Goal: Task Accomplishment & Management: Complete application form

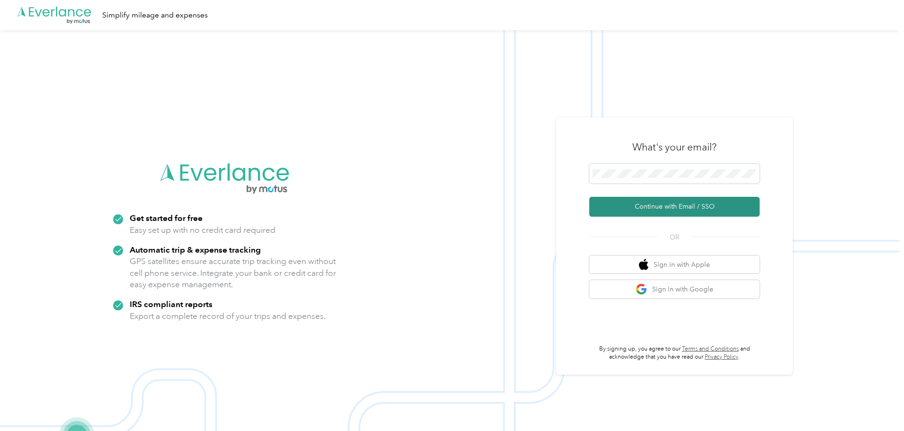
click at [663, 211] on button "Continue with Email / SSO" at bounding box center [674, 207] width 170 height 20
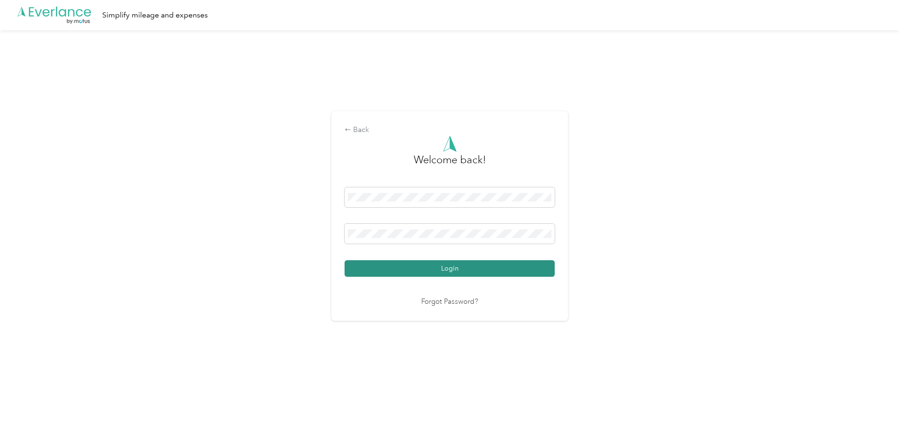
click at [531, 275] on button "Login" at bounding box center [449, 268] width 210 height 17
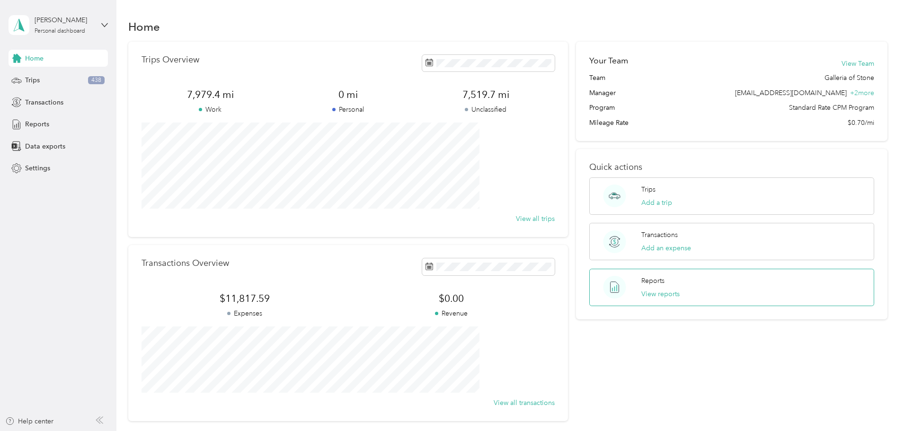
click at [669, 295] on div "Reports View reports" at bounding box center [731, 287] width 285 height 37
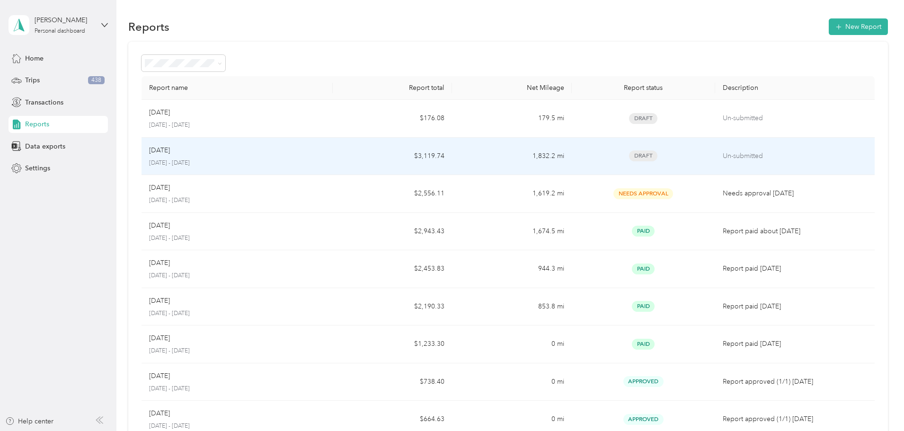
click at [276, 159] on p "[DATE] - [DATE]" at bounding box center [237, 163] width 176 height 9
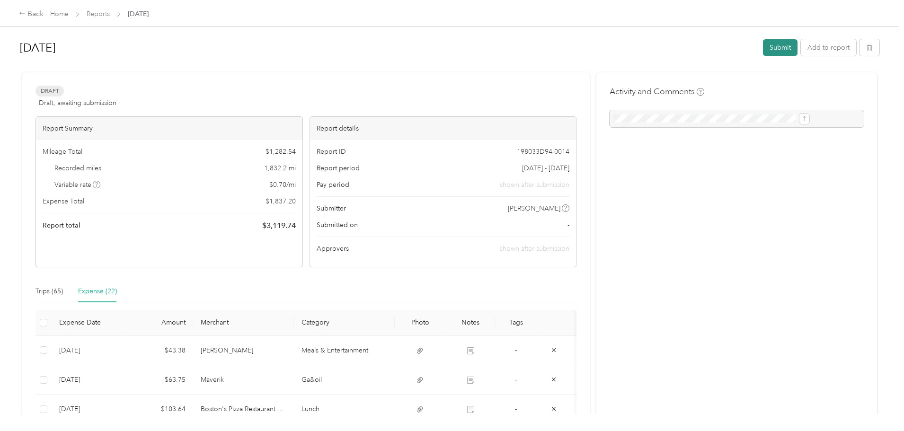
click at [763, 43] on button "Submit" at bounding box center [780, 47] width 35 height 17
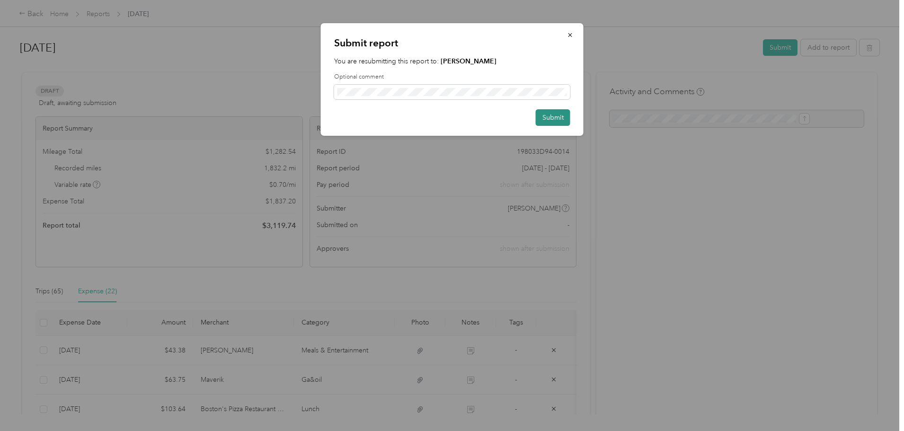
click at [550, 122] on button "Submit" at bounding box center [553, 117] width 35 height 17
